Goal: Contribute content: Add original content to the website for others to see

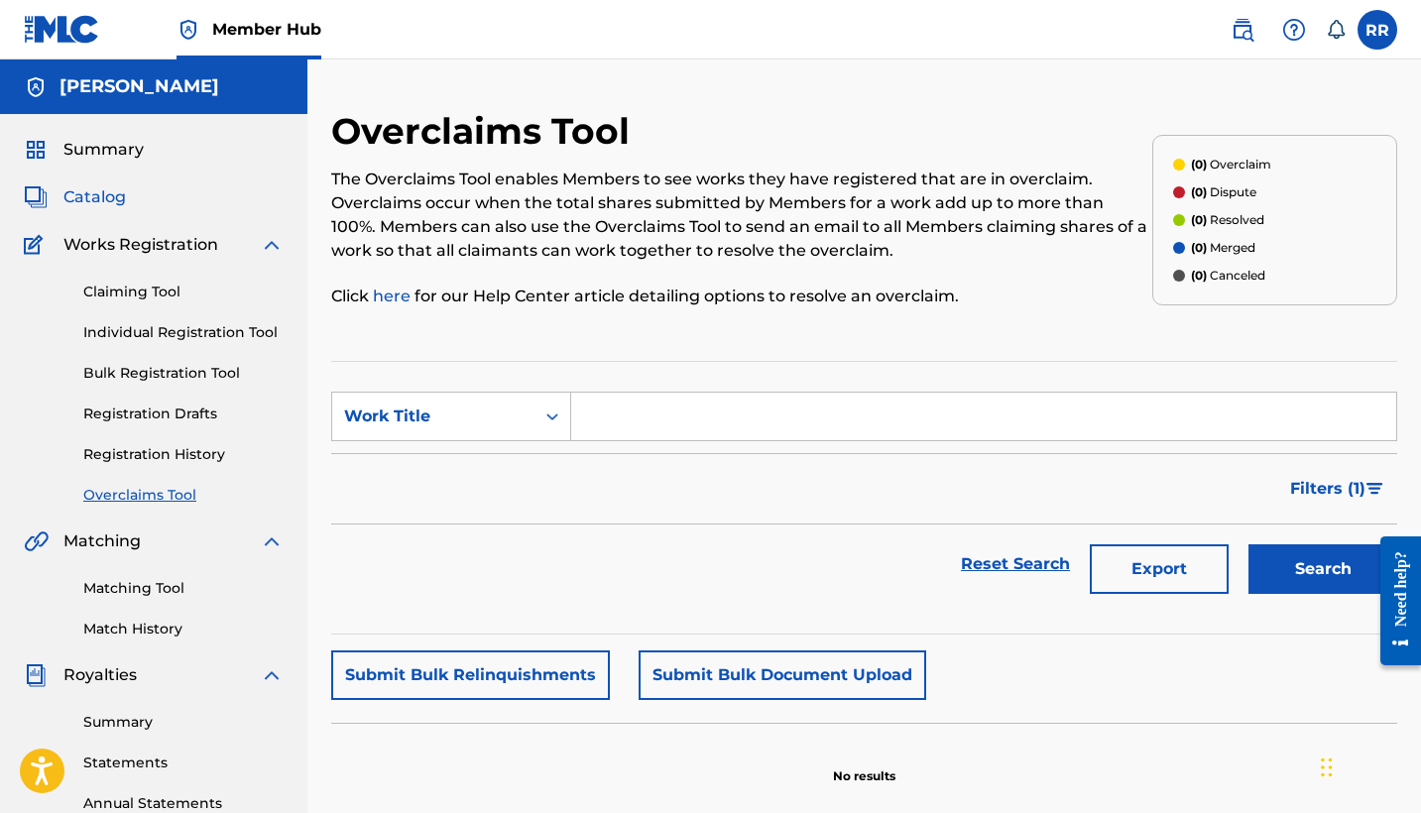
click at [109, 196] on span "Catalog" at bounding box center [94, 197] width 62 height 24
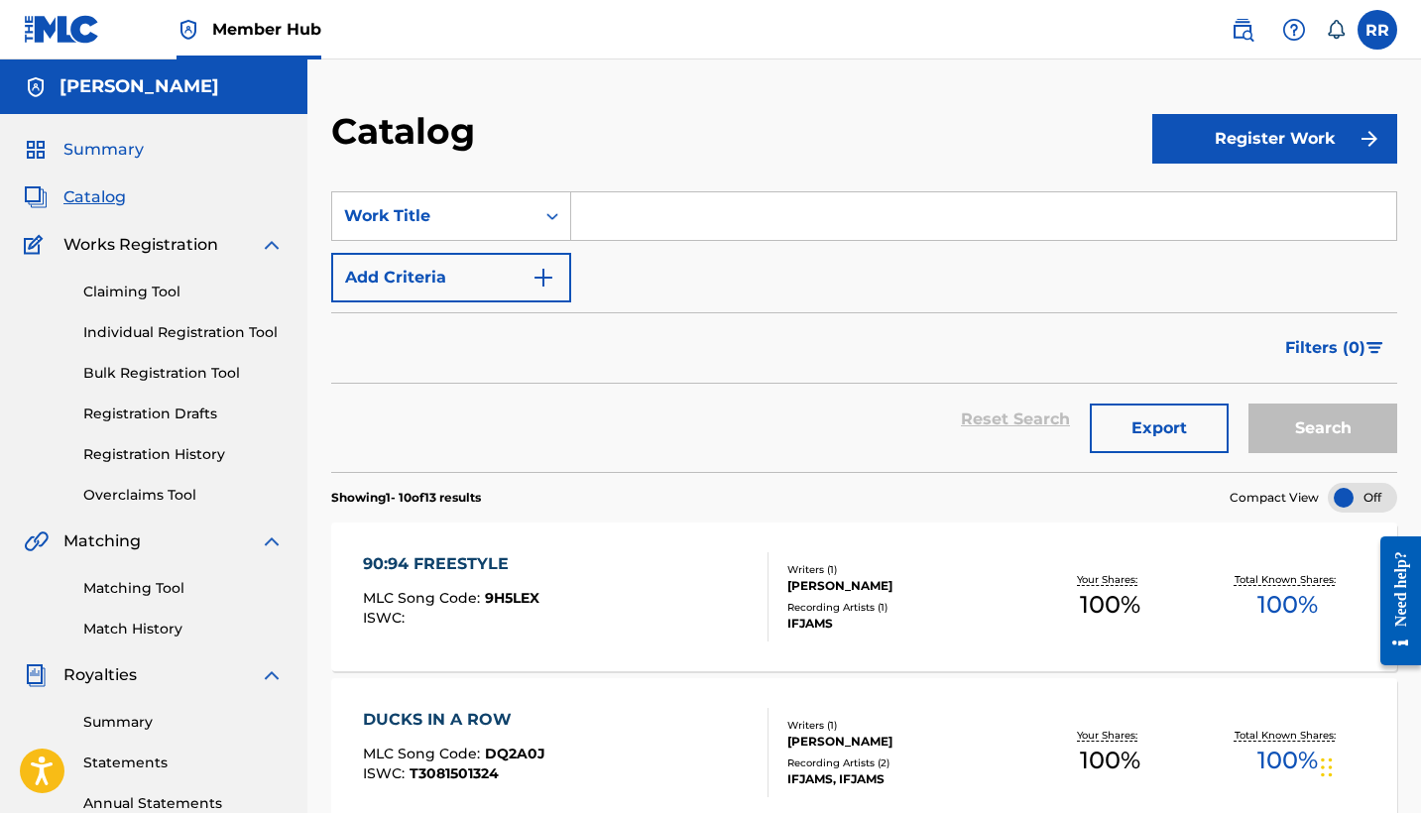
click at [119, 146] on span "Summary" at bounding box center [103, 150] width 80 height 24
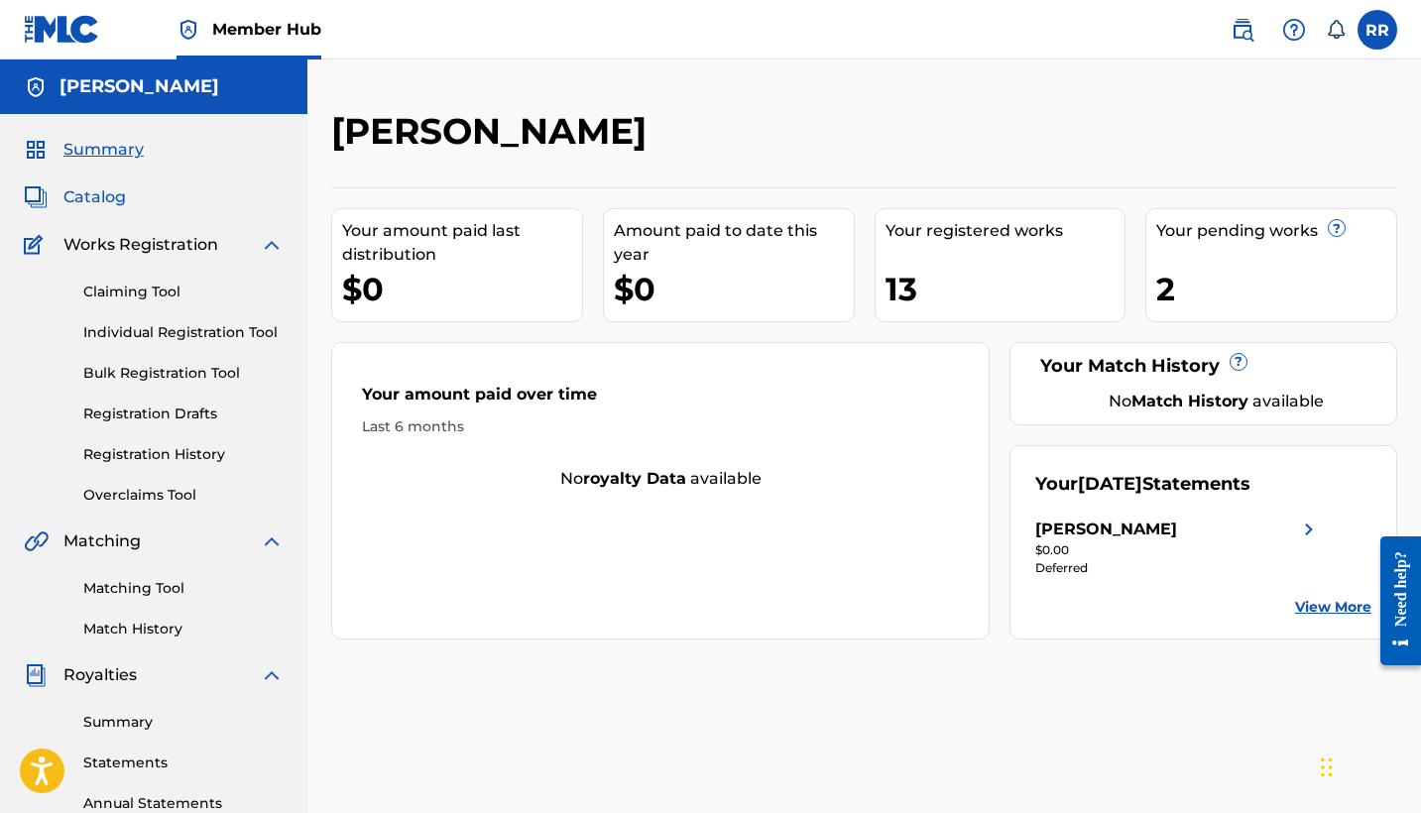
click at [120, 195] on span "Catalog" at bounding box center [94, 197] width 62 height 24
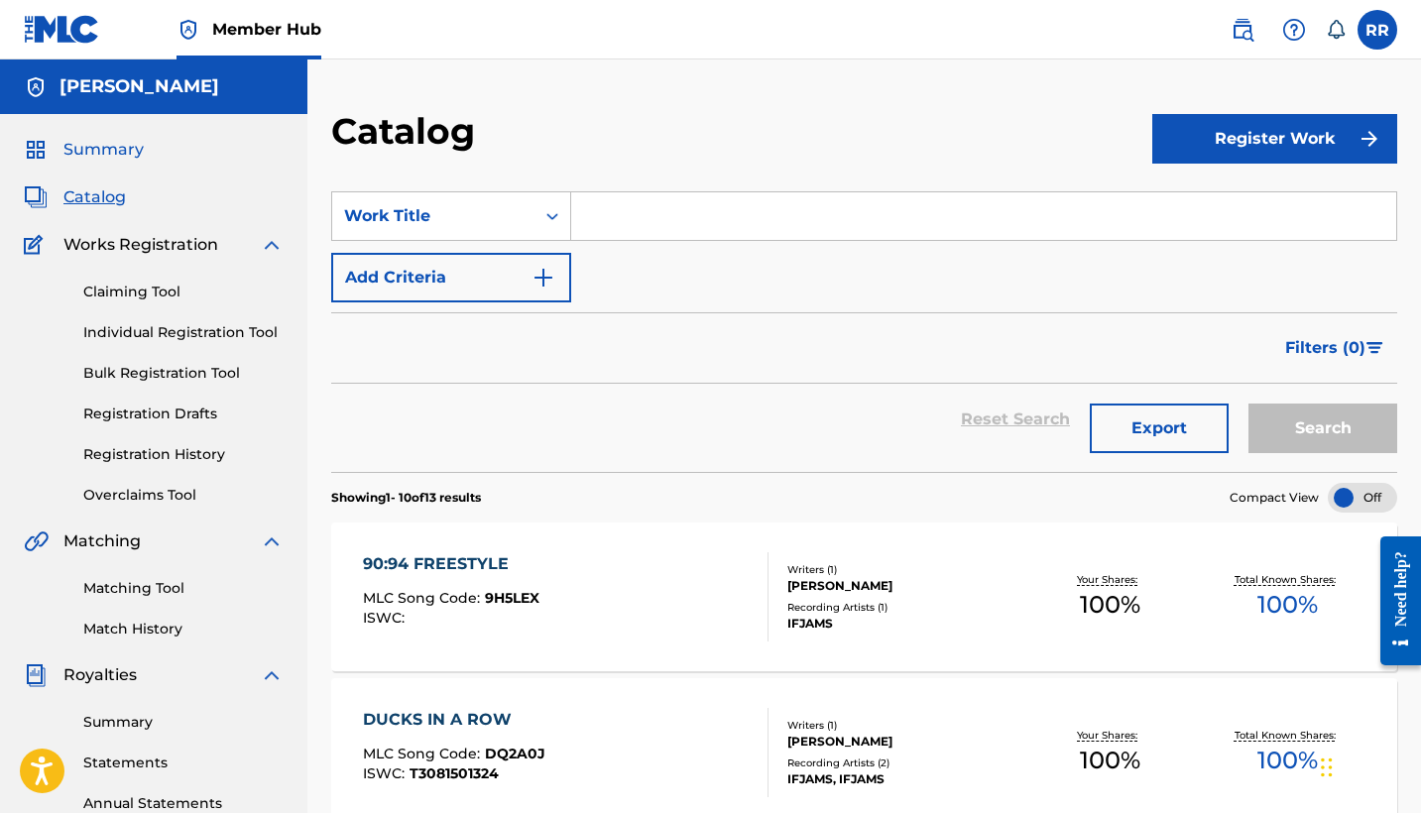
click at [117, 150] on span "Summary" at bounding box center [103, 150] width 80 height 24
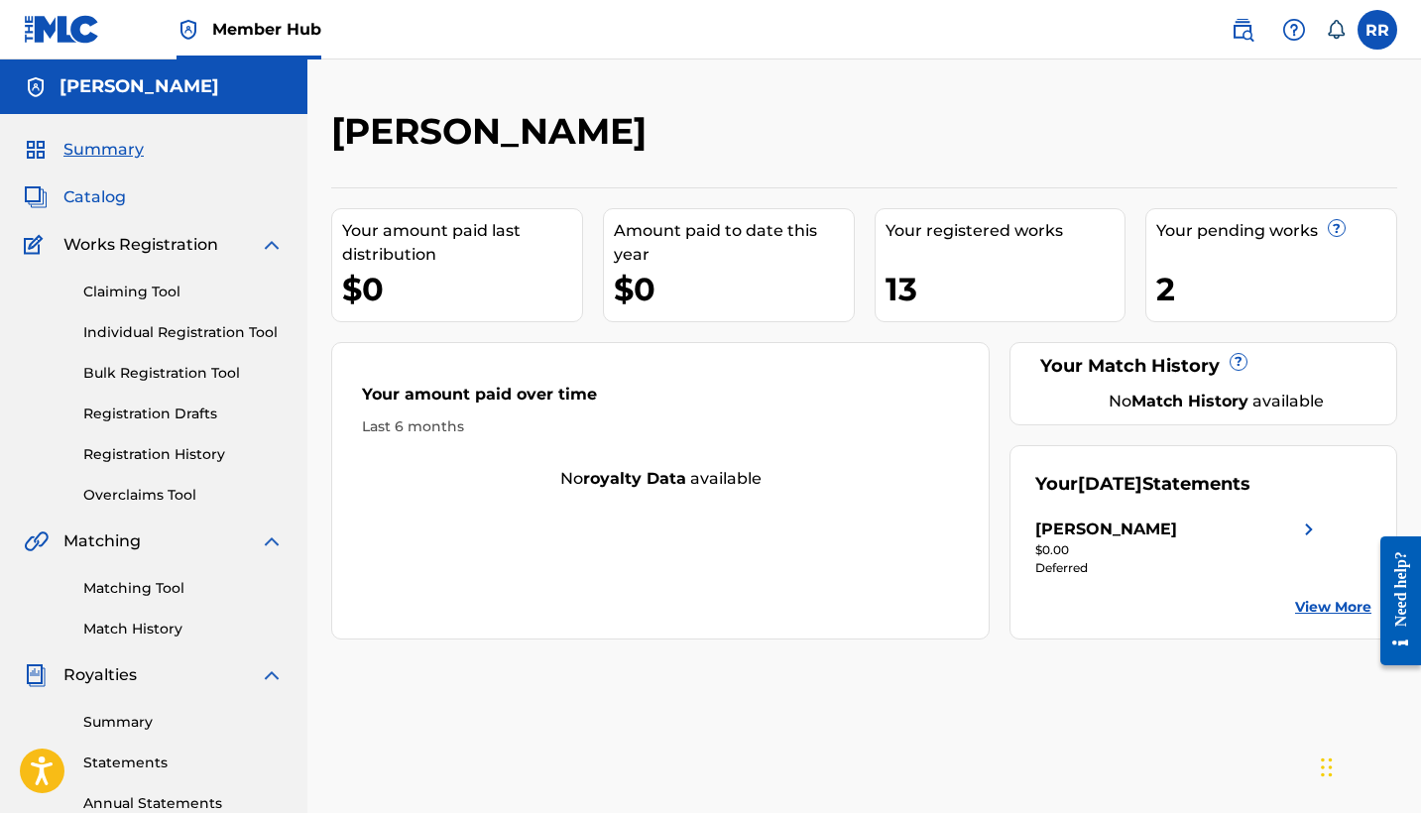
click at [114, 199] on span "Catalog" at bounding box center [94, 197] width 62 height 24
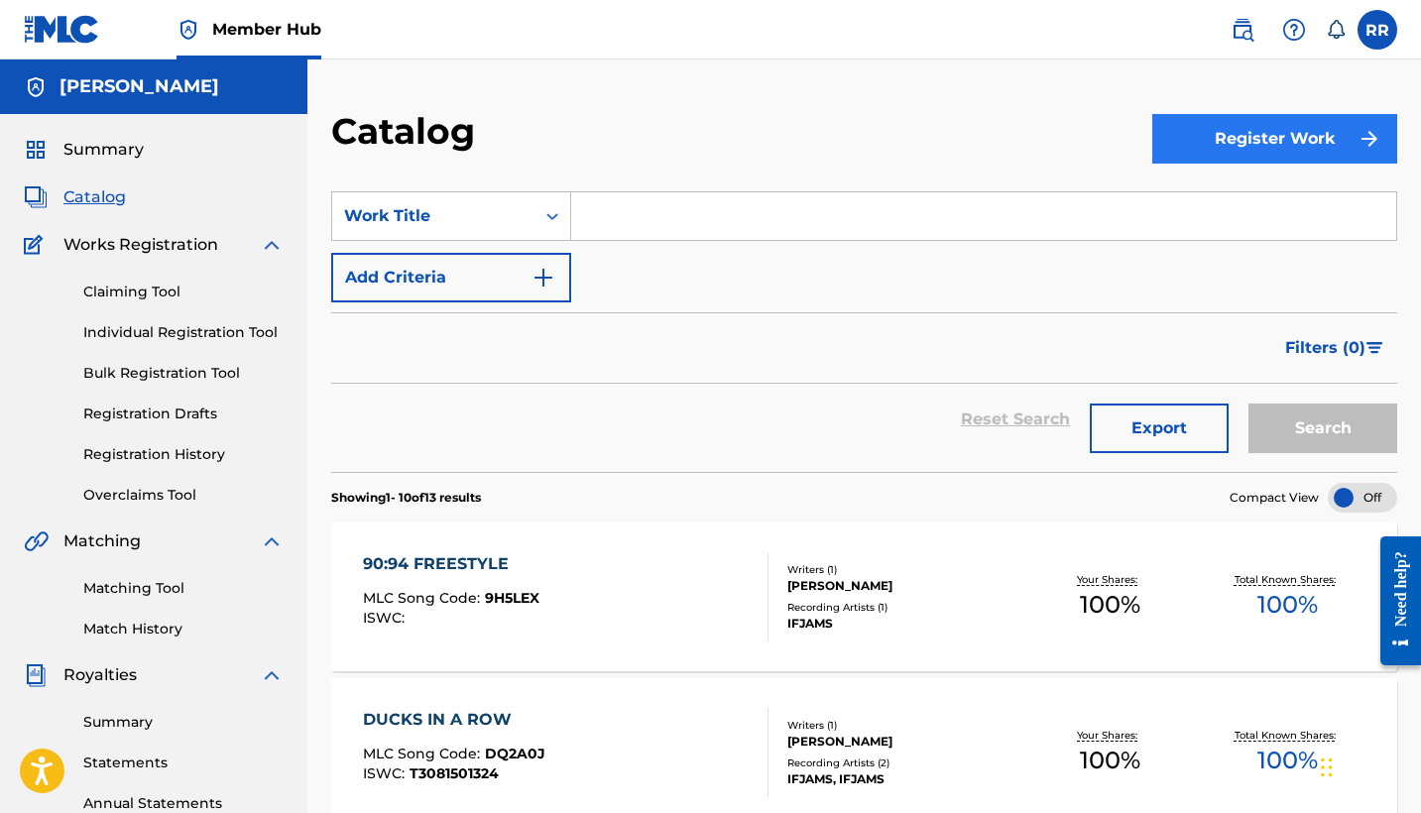
click at [1232, 131] on button "Register Work" at bounding box center [1274, 139] width 245 height 50
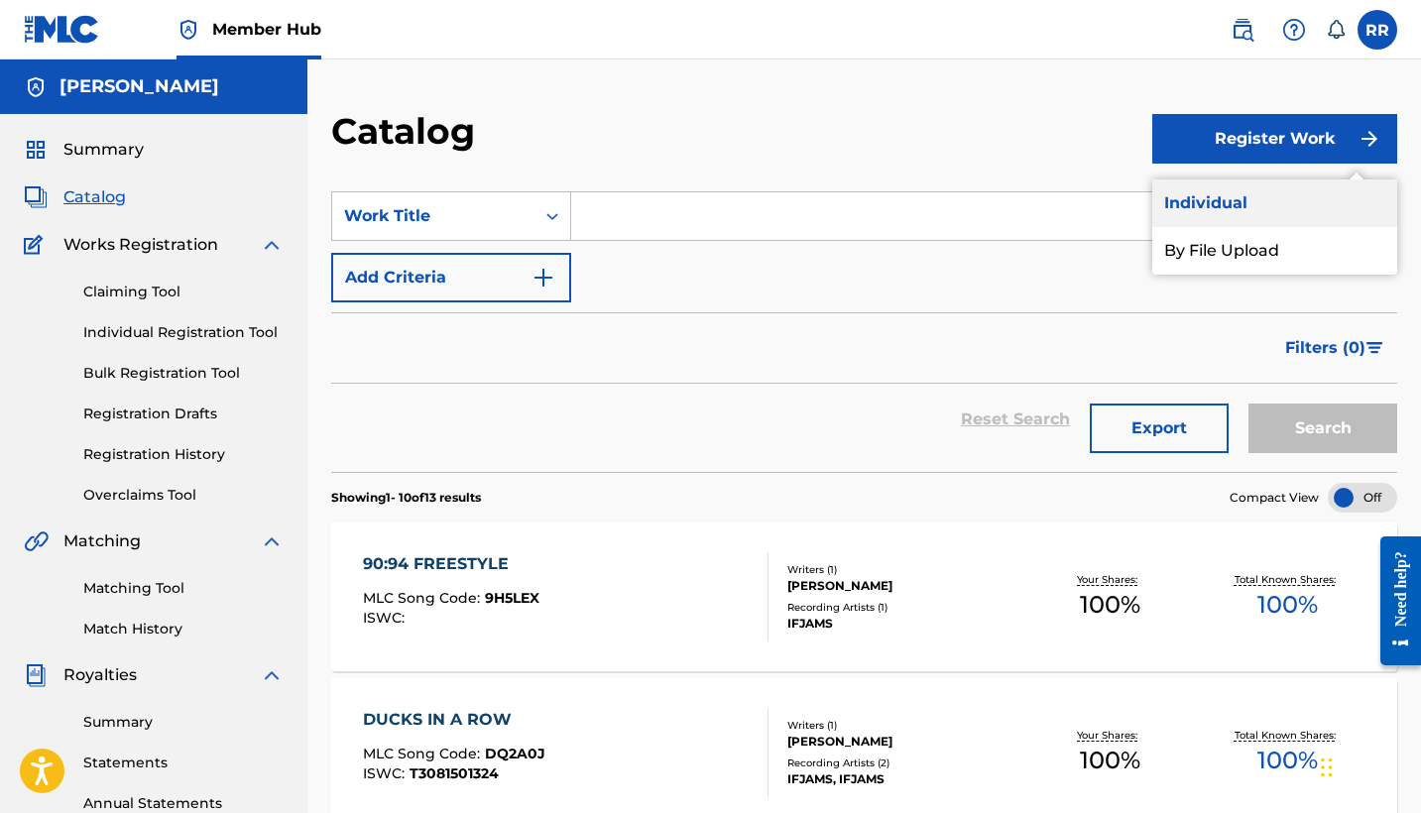
click at [1216, 198] on link "Individual" at bounding box center [1274, 203] width 245 height 48
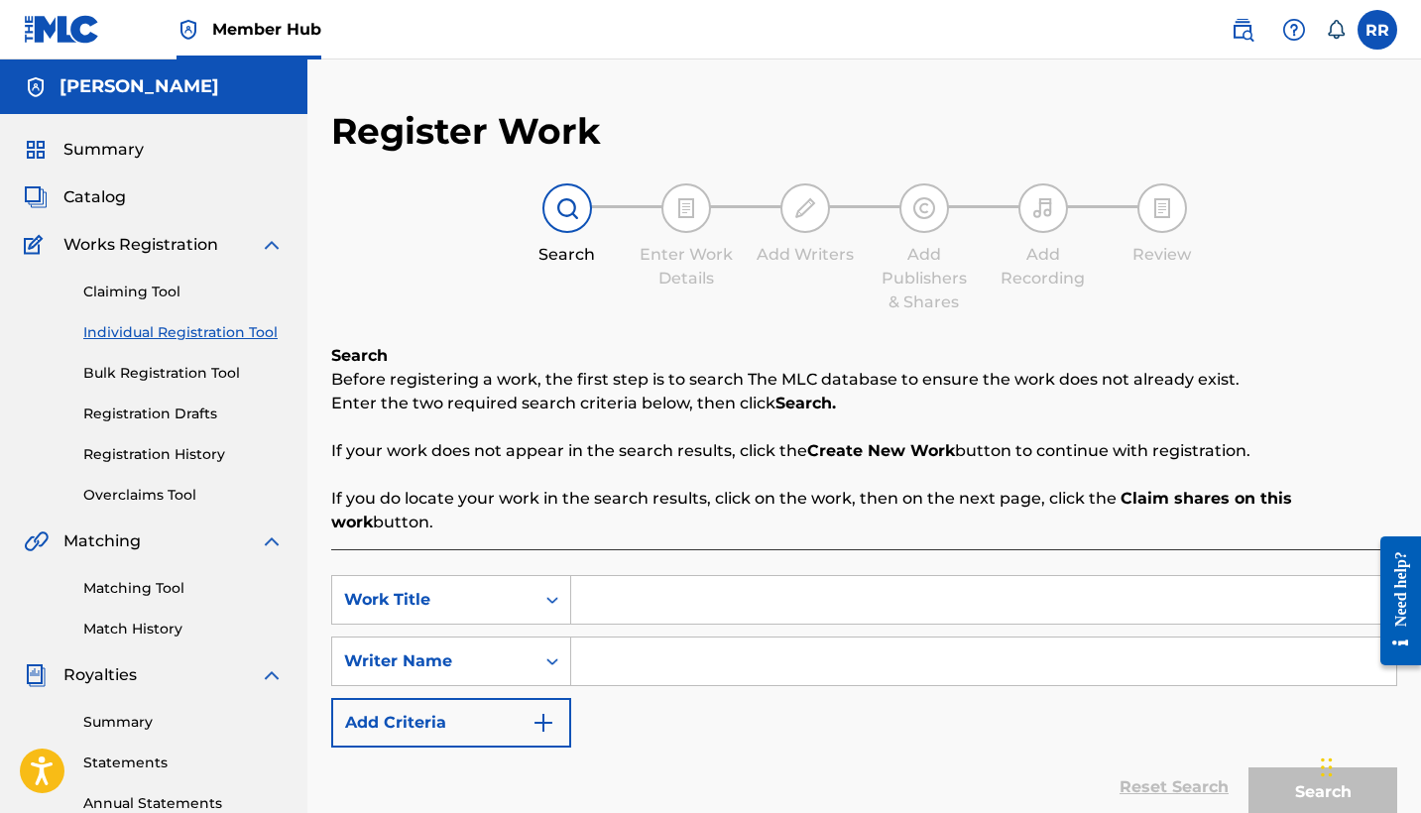
click at [638, 585] on input "Search Form" at bounding box center [983, 600] width 825 height 48
type input "g"
paste input "Gotcha Til Then"
type input "Gotcha Til Then"
click at [609, 638] on input "Search Form" at bounding box center [983, 662] width 825 height 48
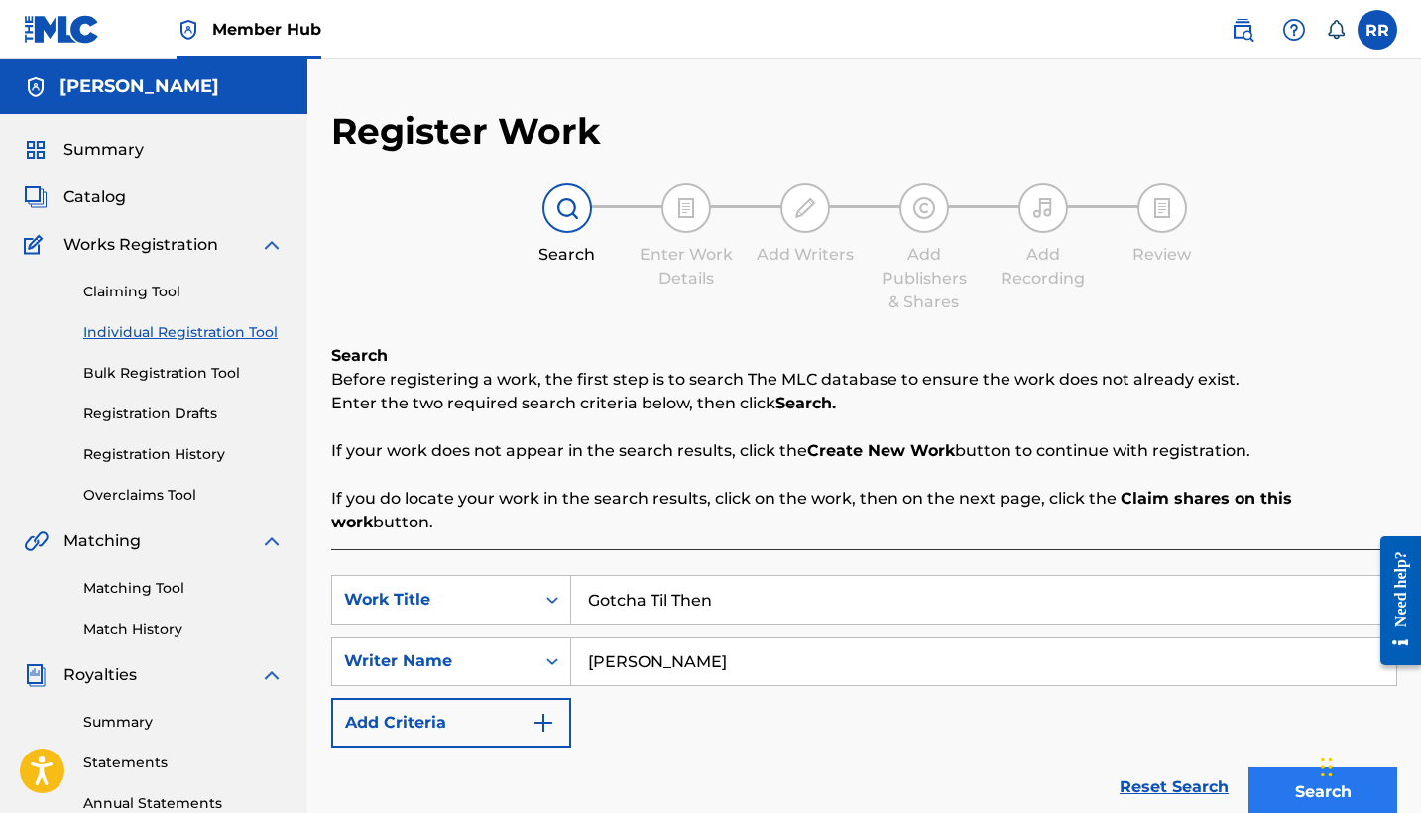
type input "[PERSON_NAME]"
click at [1305, 767] on button "Search" at bounding box center [1322, 792] width 149 height 50
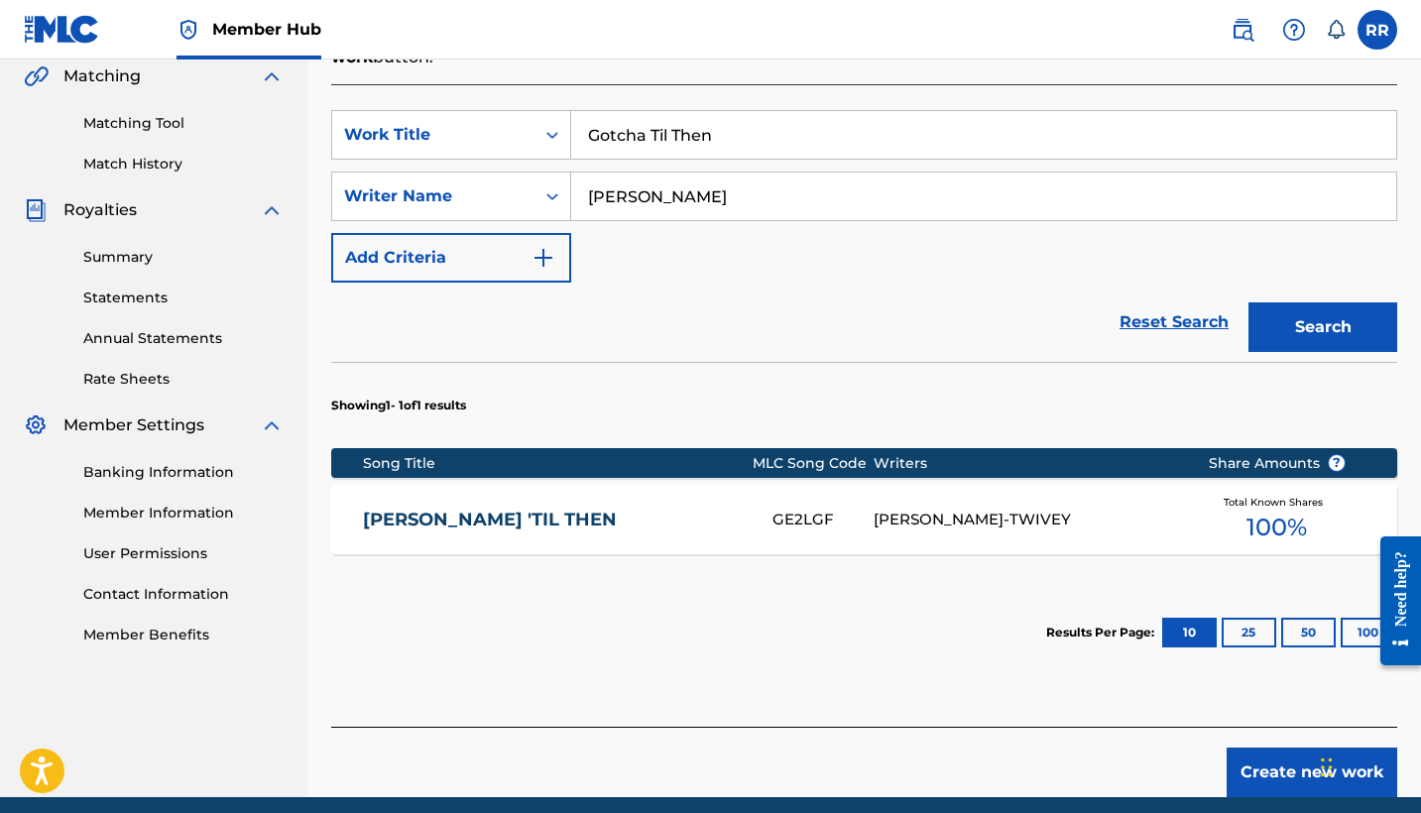
scroll to position [468, 0]
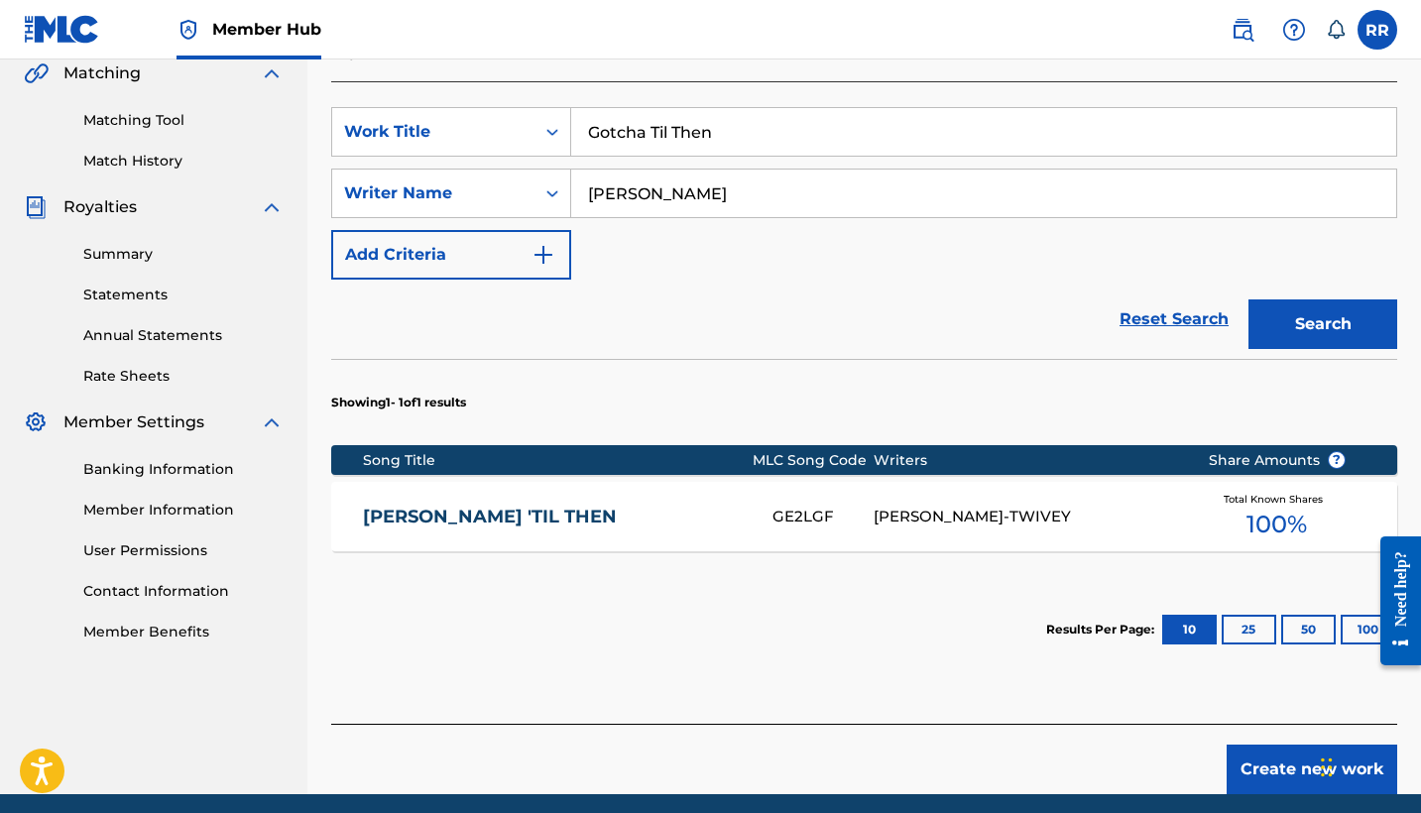
click at [448, 506] on link "[PERSON_NAME] 'TIL THEN" at bounding box center [554, 517] width 383 height 23
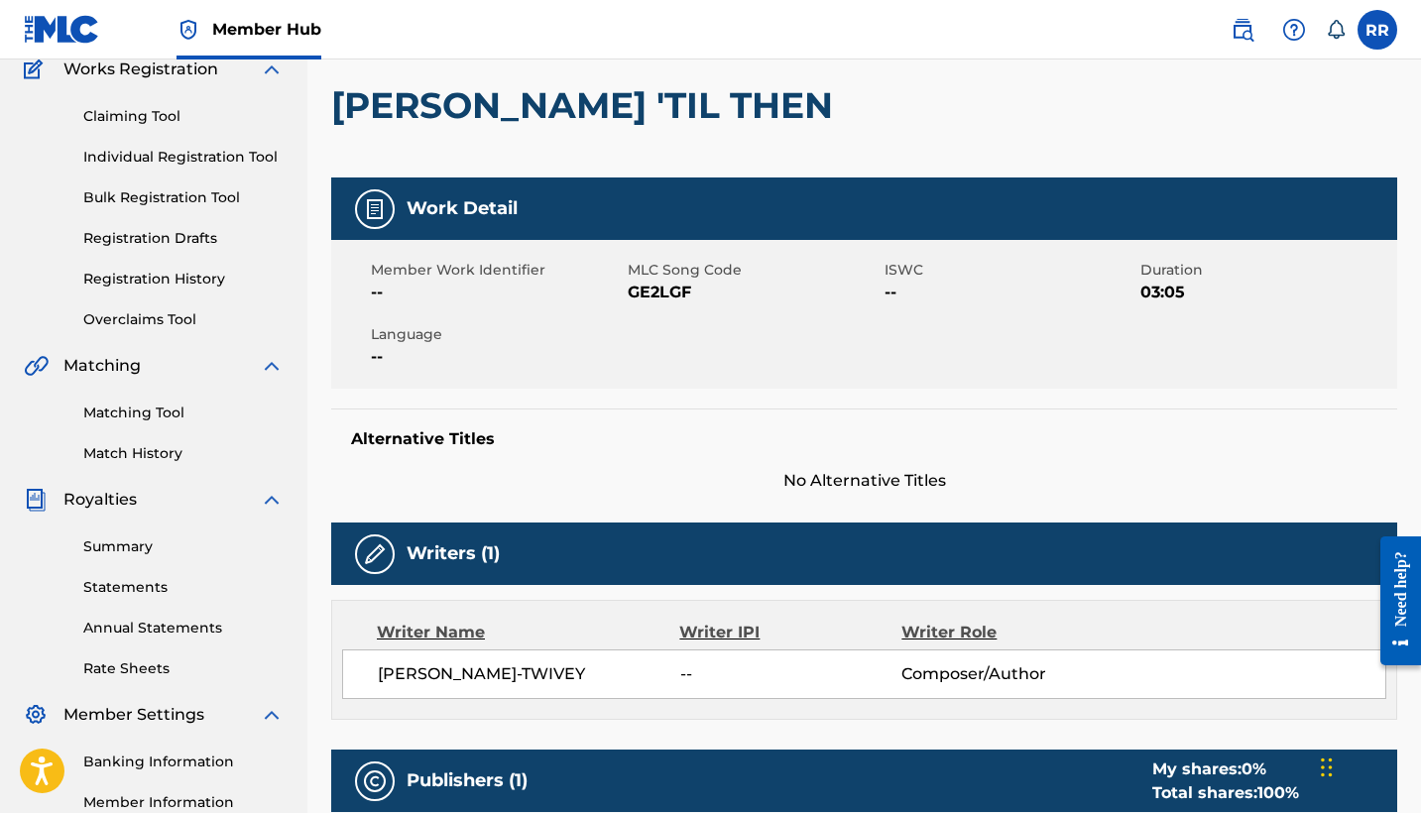
scroll to position [152, 0]
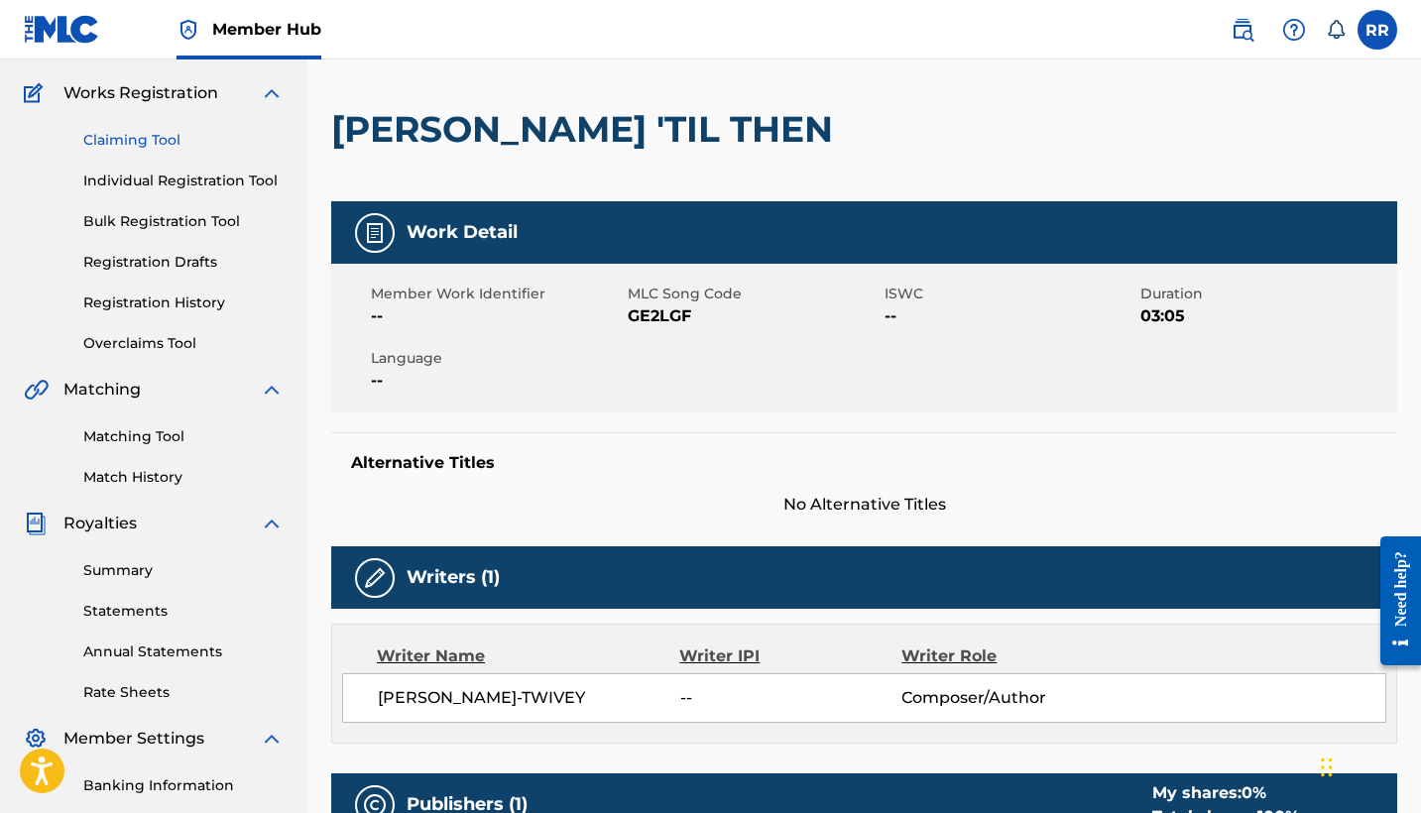
click at [159, 143] on link "Claiming Tool" at bounding box center [183, 140] width 200 height 21
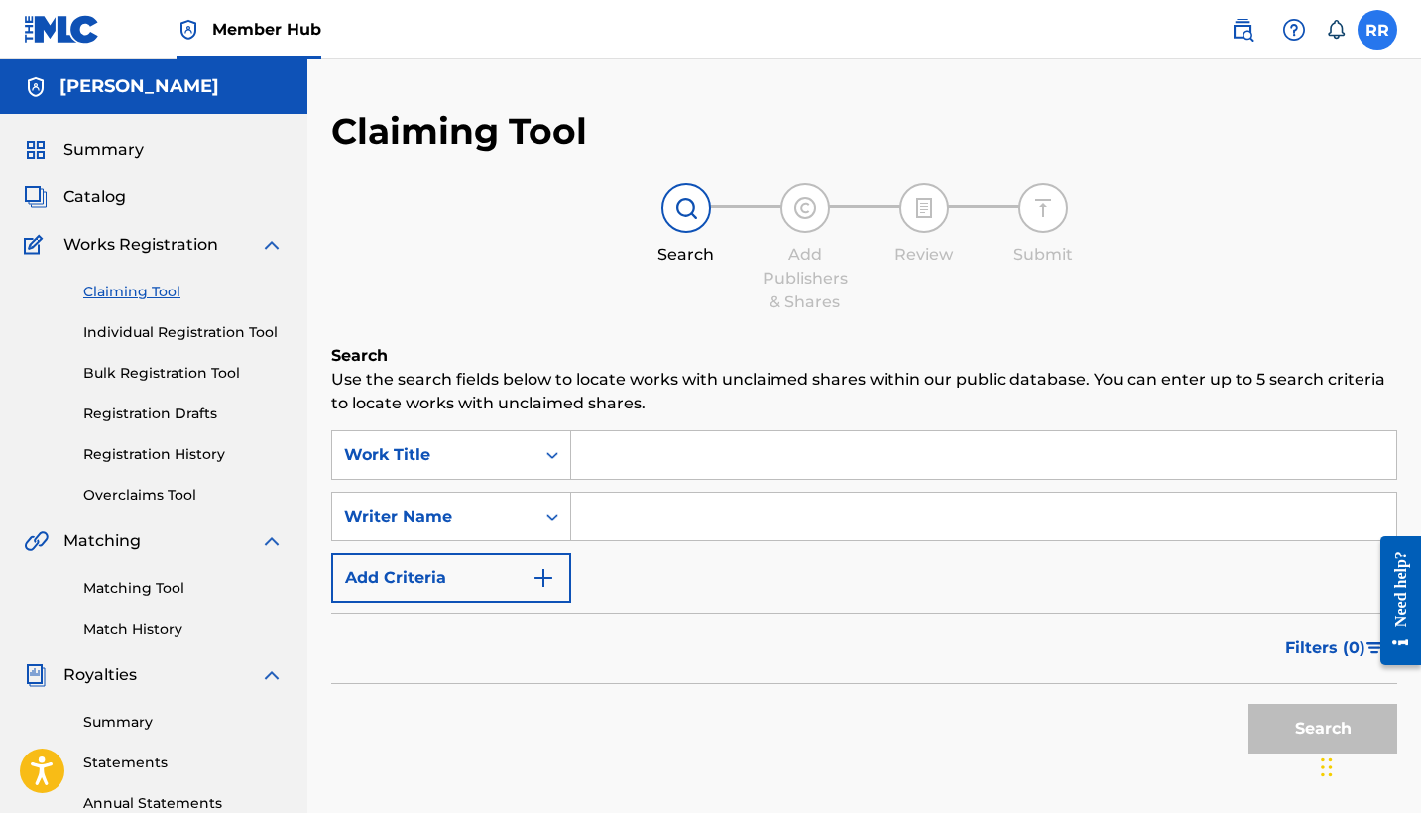
click at [1382, 27] on label at bounding box center [1377, 30] width 40 height 40
click at [1377, 30] on input "RR [PERSON_NAME] [EMAIL_ADDRESS][DOMAIN_NAME] Notification Preferences Profile …" at bounding box center [1377, 30] width 0 height 0
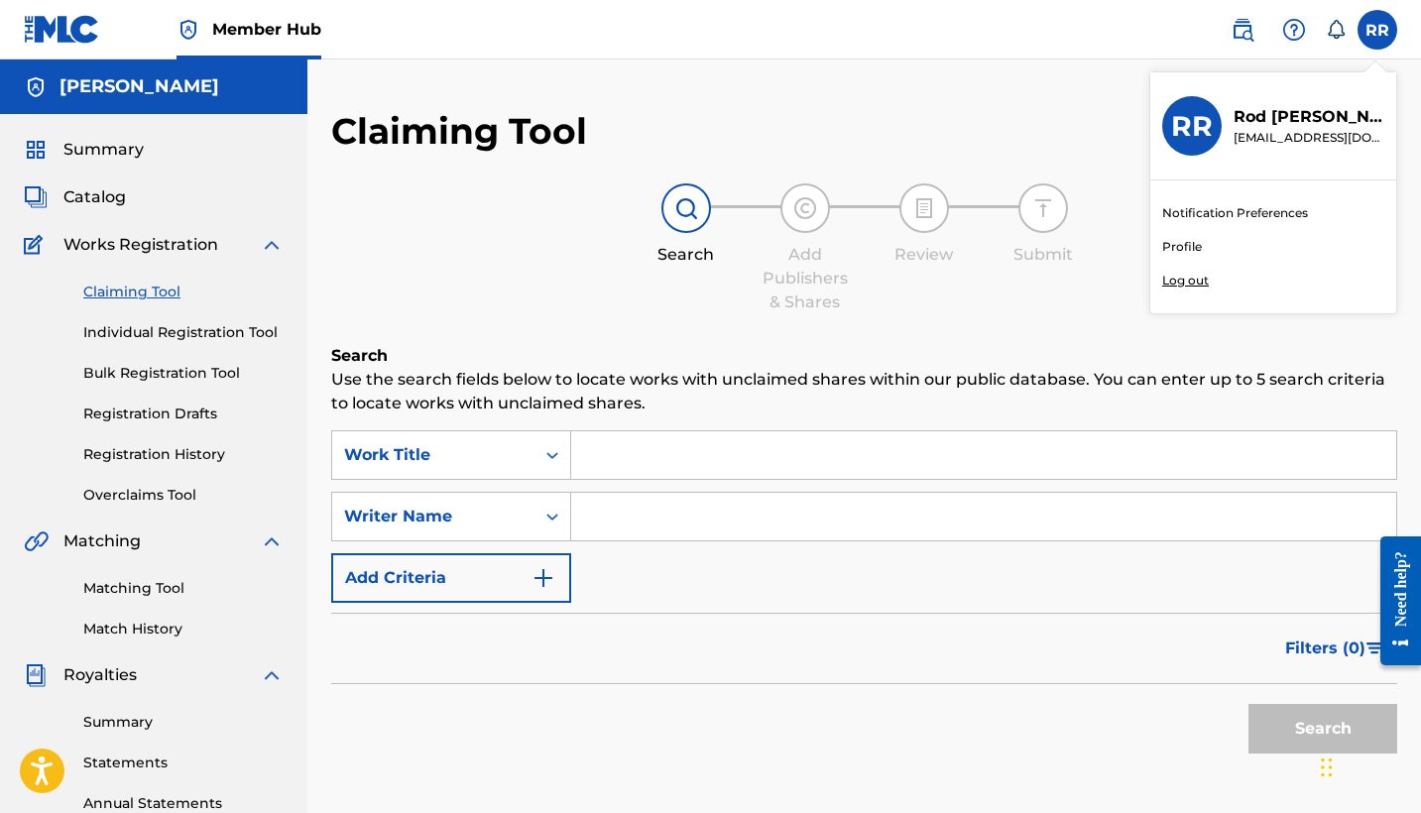
click at [1198, 276] on p "Log out" at bounding box center [1185, 281] width 47 height 18
click at [1377, 30] on input "RR [PERSON_NAME] [EMAIL_ADDRESS][DOMAIN_NAME] Notification Preferences Profile …" at bounding box center [1377, 30] width 0 height 0
